Goal: Find specific page/section

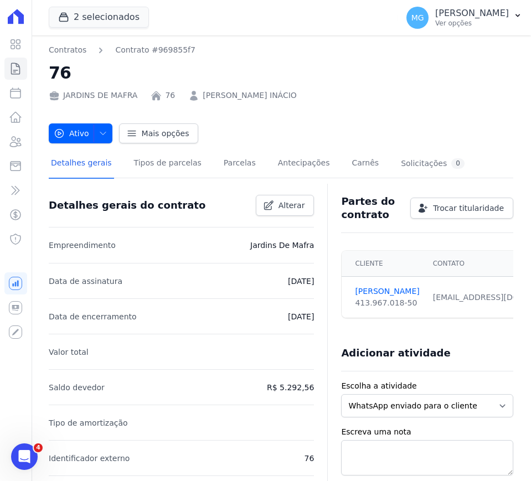
drag, startPoint x: 0, startPoint y: 0, endPoint x: 254, endPoint y: 47, distance: 257.8
click at [254, 47] on nav "Contratos Contrato #969855f7" at bounding box center [281, 50] width 465 height 12
